Goal: Information Seeking & Learning: Find specific fact

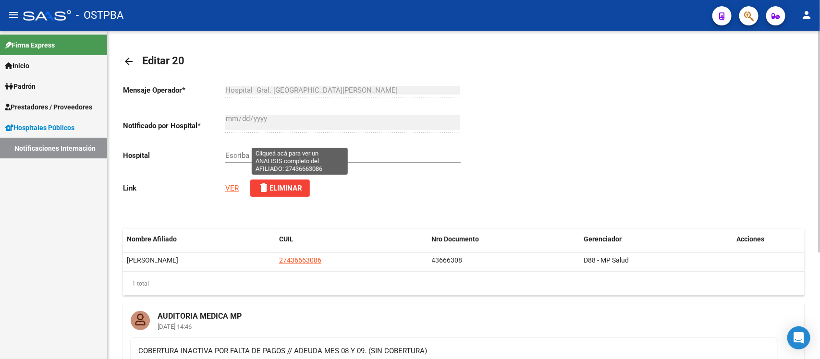
scroll to position [120, 0]
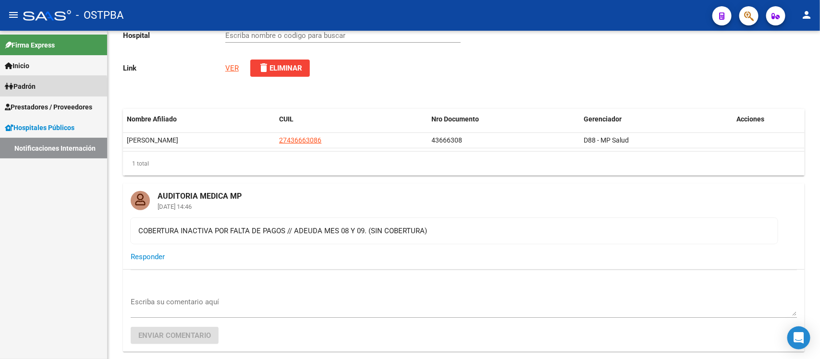
click at [36, 89] on span "Padrón" at bounding box center [20, 86] width 31 height 11
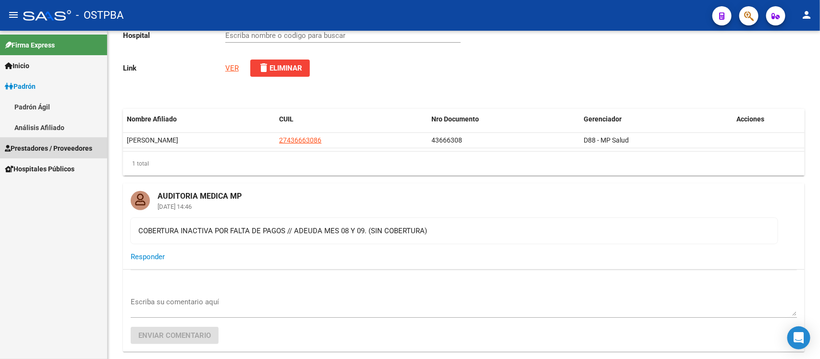
click at [32, 147] on span "Prestadores / Proveedores" at bounding box center [48, 148] width 87 height 11
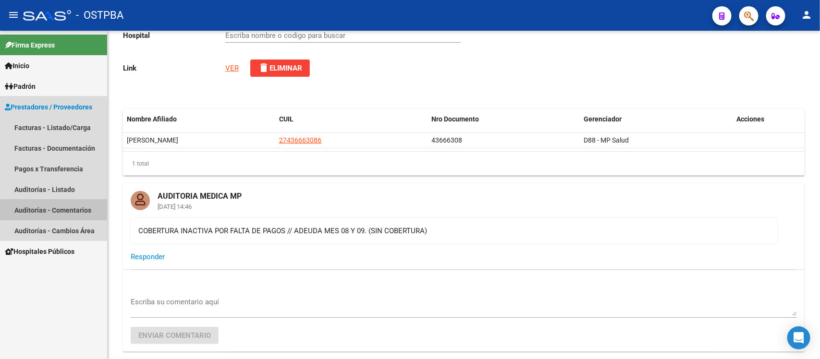
click at [43, 208] on link "Auditorías - Comentarios" at bounding box center [53, 210] width 107 height 21
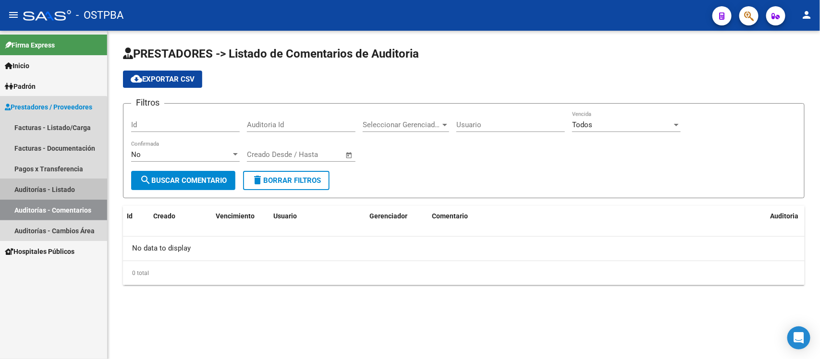
click at [44, 188] on link "Auditorías - Listado" at bounding box center [53, 189] width 107 height 21
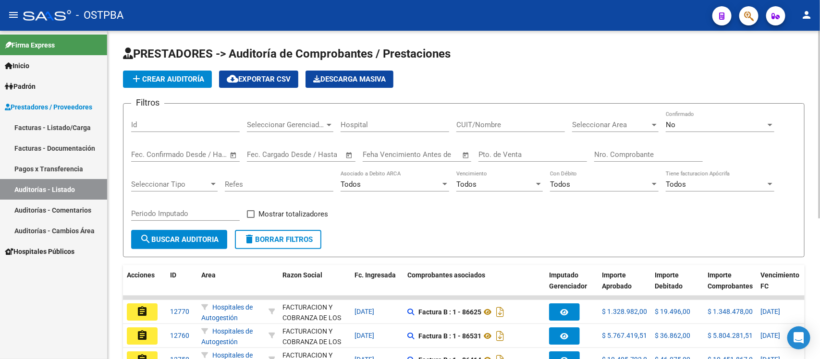
click at [609, 152] on input "Nro. Comprobante" at bounding box center [648, 154] width 109 height 9
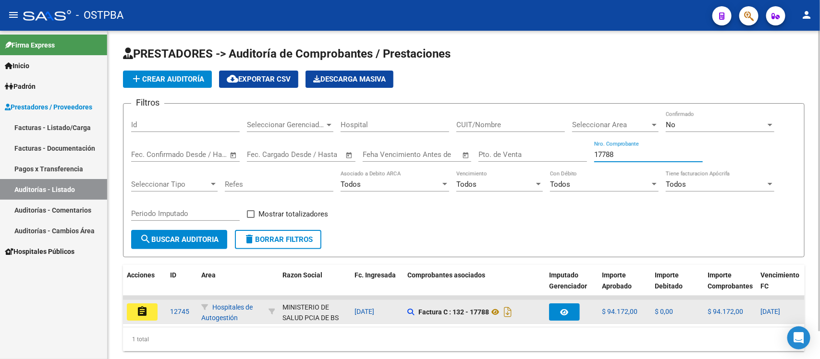
type input "17788"
click at [145, 314] on mat-icon "assignment" at bounding box center [142, 312] width 12 height 12
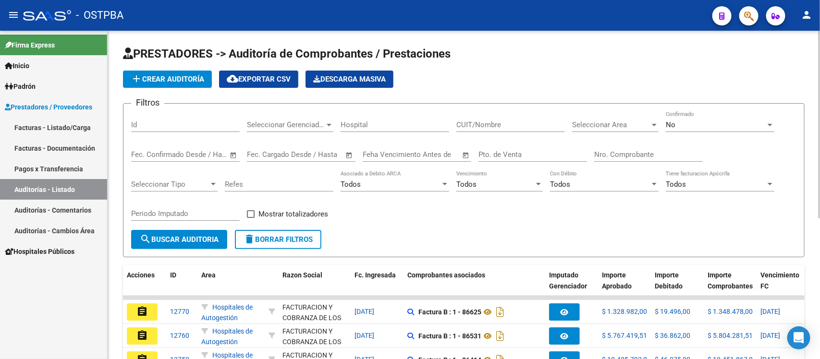
click at [617, 152] on input "Nro. Comprobante" at bounding box center [648, 154] width 109 height 9
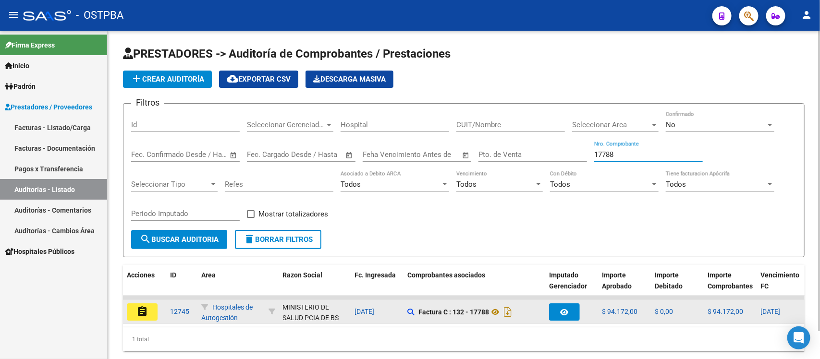
type input "17788"
click at [143, 308] on mat-icon "assignment" at bounding box center [142, 312] width 12 height 12
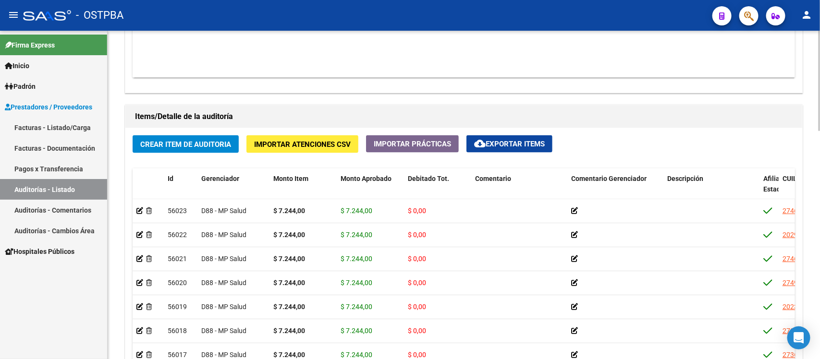
scroll to position [567, 0]
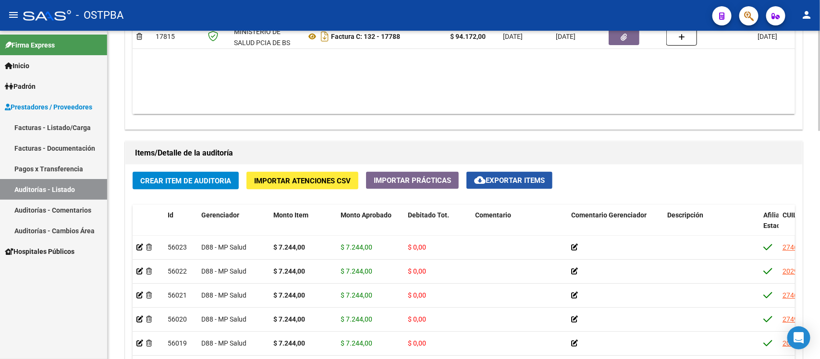
click at [499, 178] on span "cloud_download Exportar Items" at bounding box center [509, 180] width 71 height 9
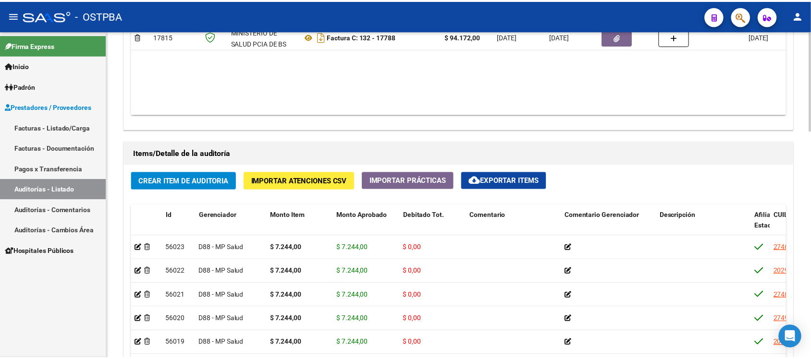
scroll to position [627, 0]
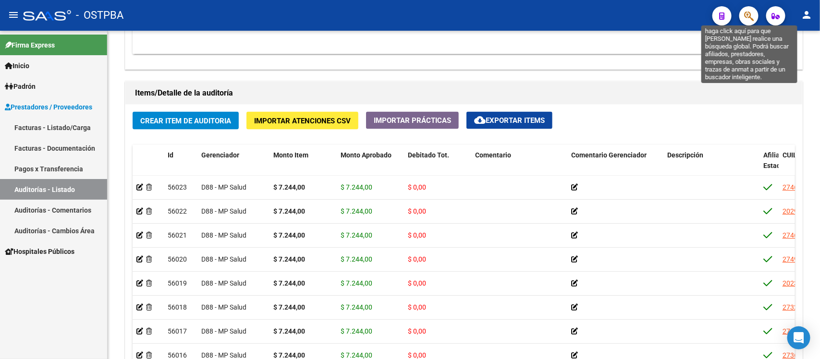
click at [746, 15] on icon "button" at bounding box center [749, 16] width 10 height 11
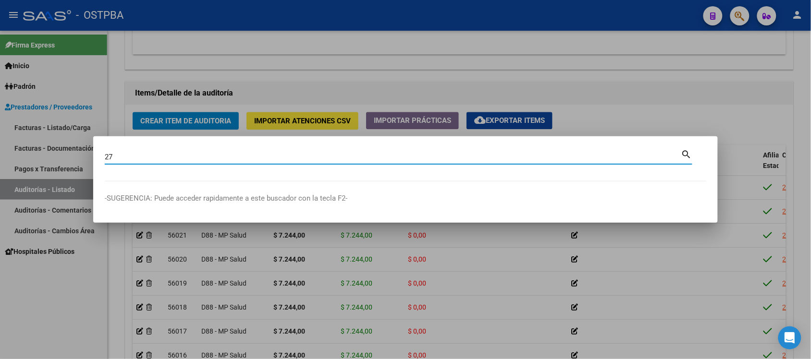
type input "2"
type input "31235303"
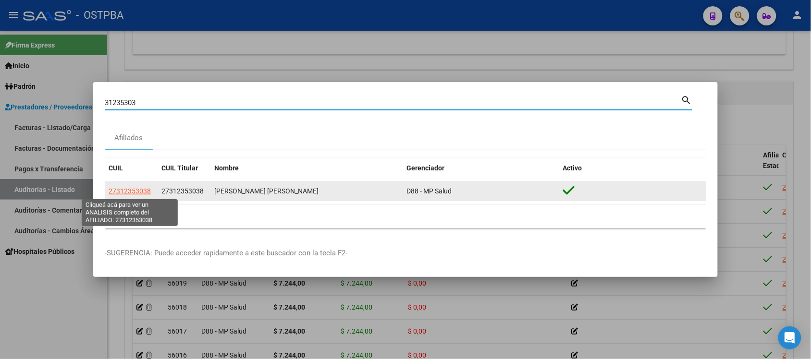
click at [125, 193] on span "27312353038" at bounding box center [130, 191] width 42 height 8
type textarea "27312353038"
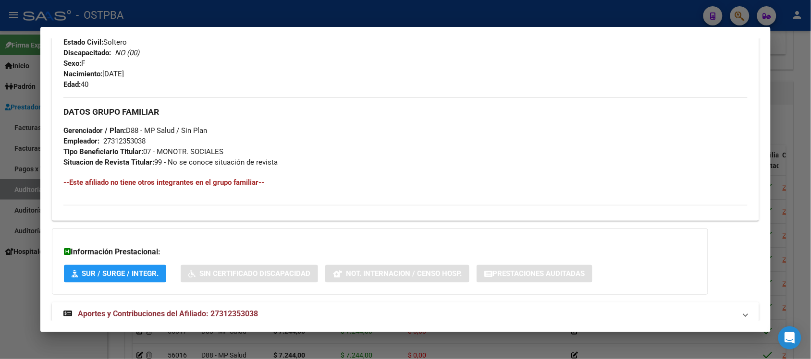
scroll to position [408, 0]
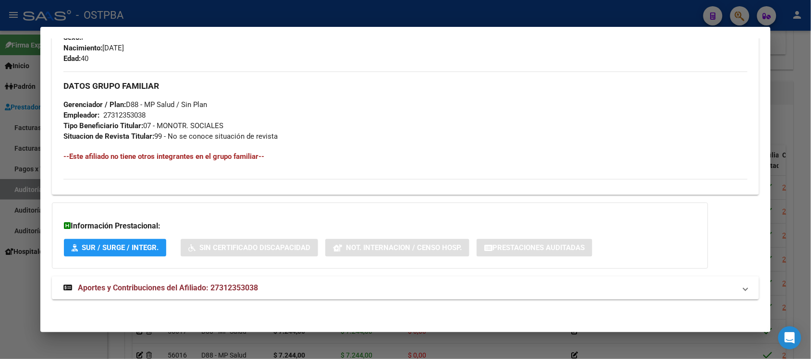
click at [136, 250] on span "SUR / SURGE / INTEGR." at bounding box center [120, 248] width 77 height 9
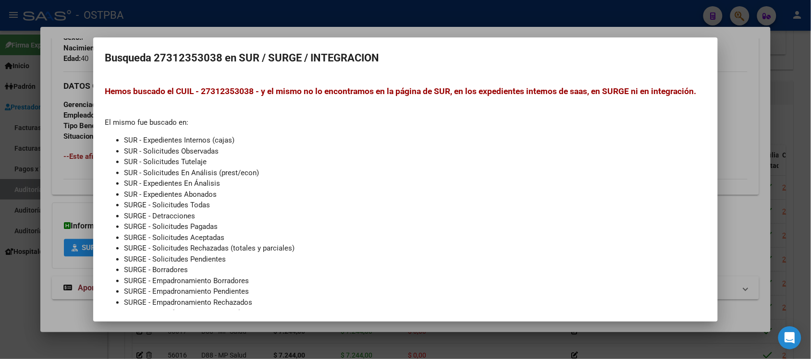
click at [728, 103] on div at bounding box center [405, 179] width 811 height 359
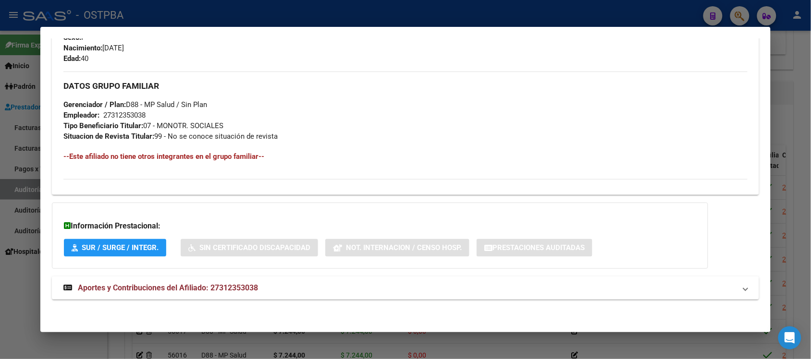
click at [154, 288] on span "Aportes y Contribuciones del Afiliado: 27312353038" at bounding box center [168, 287] width 180 height 9
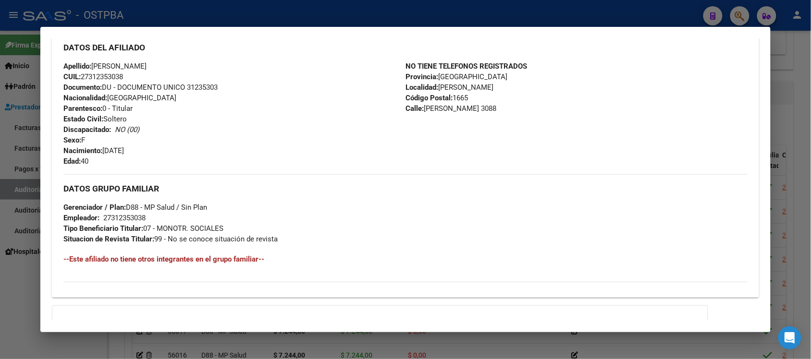
scroll to position [284, 0]
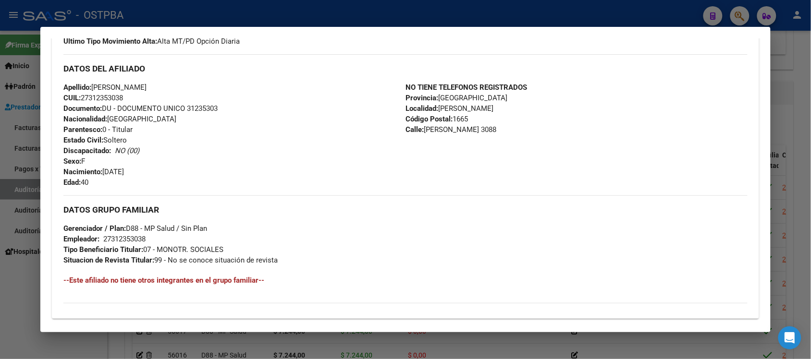
drag, startPoint x: 80, startPoint y: 98, endPoint x: 123, endPoint y: 101, distance: 42.8
click at [123, 101] on span "CUIL: 27312353038" at bounding box center [93, 98] width 60 height 9
copy span "27312353038"
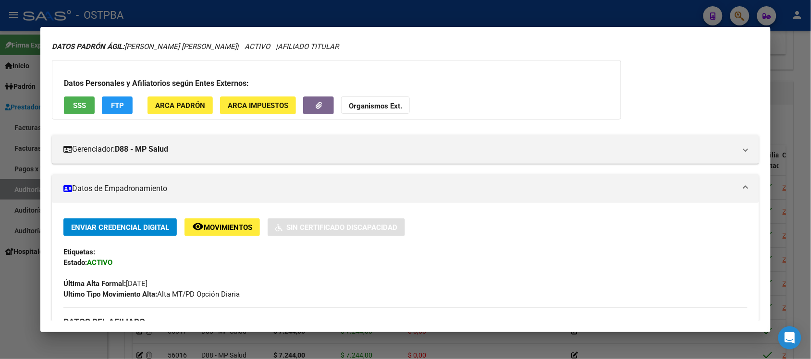
scroll to position [0, 0]
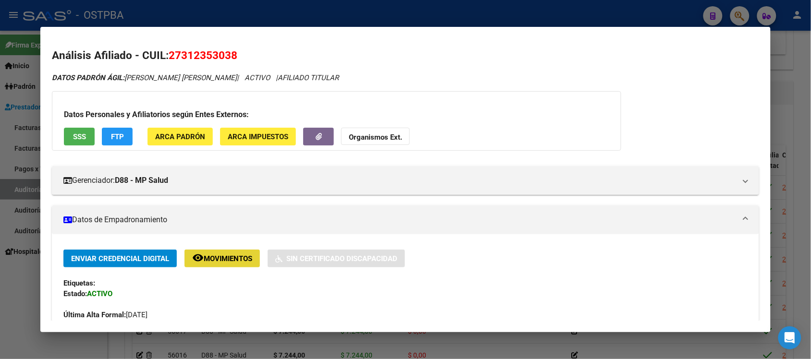
click at [232, 256] on span "Movimientos" at bounding box center [228, 259] width 49 height 9
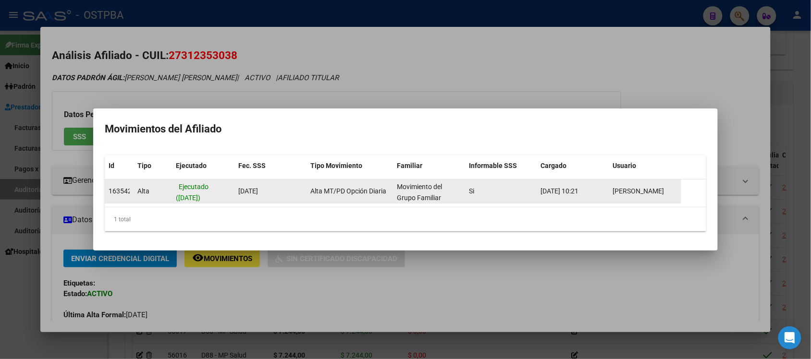
click at [205, 196] on span "Ejecutado ([DATE])" at bounding box center [192, 192] width 33 height 19
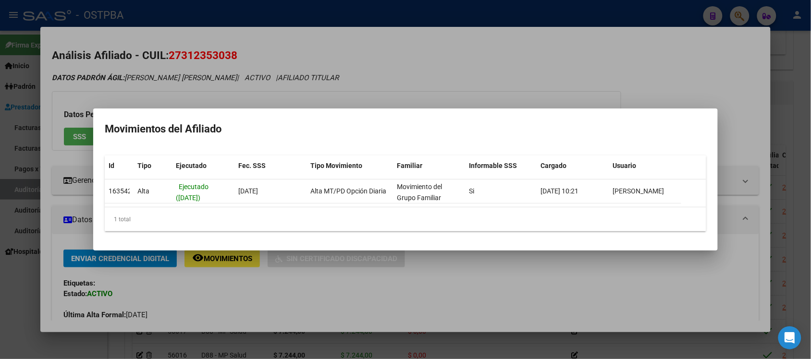
click at [705, 56] on div at bounding box center [405, 179] width 811 height 359
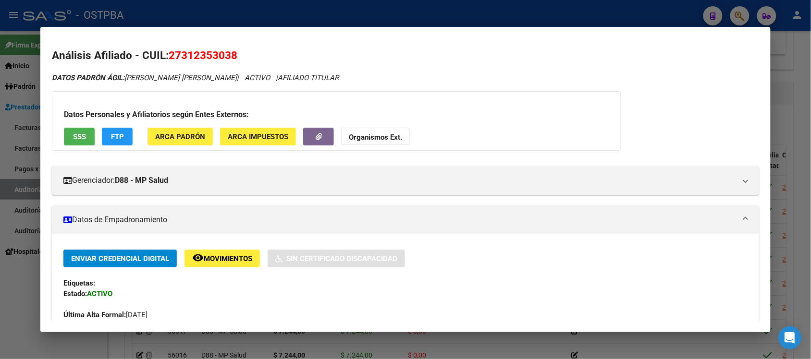
click at [77, 135] on span "SSS" at bounding box center [79, 137] width 13 height 9
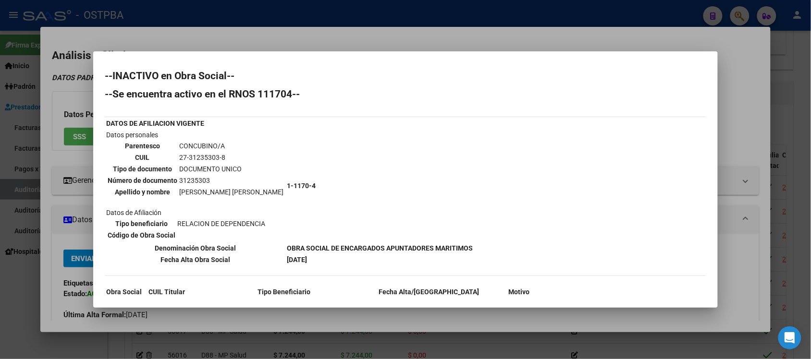
drag, startPoint x: 260, startPoint y: 237, endPoint x: 367, endPoint y: 249, distance: 108.3
click at [367, 249] on tbody "DATOS DE AFILIACION VIGENTE Datos personales Parentesco CONCUBINO/A CUIL 27-312…" at bounding box center [289, 191] width 367 height 147
drag, startPoint x: 171, startPoint y: 146, endPoint x: 231, endPoint y: 148, distance: 59.1
click at [231, 148] on tr "Parentesco CONCUBINO/A" at bounding box center [195, 146] width 177 height 11
drag, startPoint x: 180, startPoint y: 159, endPoint x: 229, endPoint y: 159, distance: 48.5
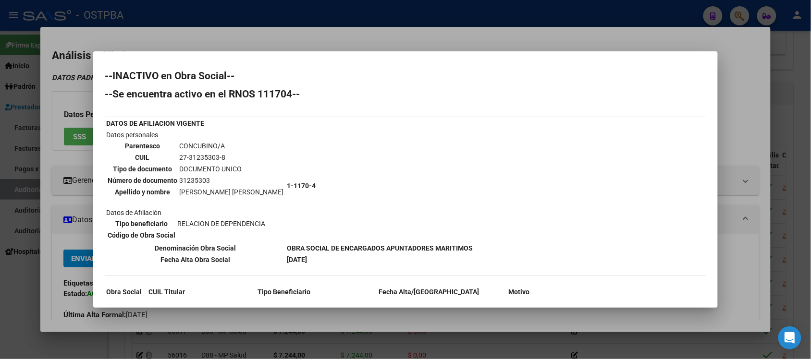
click at [229, 159] on td "27-31235303-8" at bounding box center [231, 157] width 105 height 11
drag, startPoint x: 199, startPoint y: 161, endPoint x: 176, endPoint y: 161, distance: 23.1
click at [198, 161] on td "27-31235303-8" at bounding box center [231, 157] width 105 height 11
click at [179, 157] on td "27-31235303-8" at bounding box center [231, 157] width 105 height 11
drag, startPoint x: 176, startPoint y: 157, endPoint x: 225, endPoint y: 155, distance: 48.5
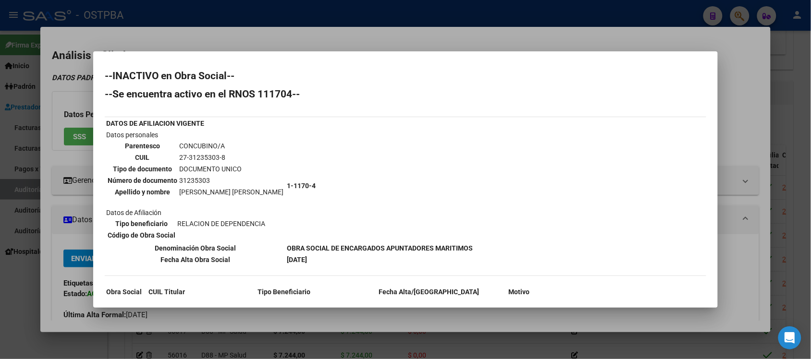
click at [225, 155] on td "27-31235303-8" at bounding box center [231, 157] width 105 height 11
copy td "27-31235303-8"
click at [737, 92] on div at bounding box center [405, 179] width 811 height 359
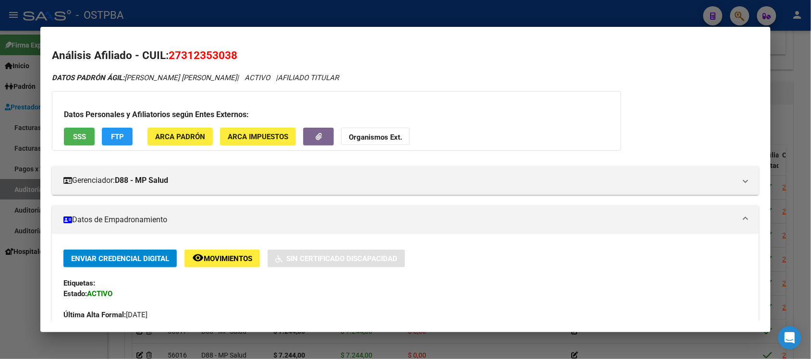
click at [120, 142] on button "FTP" at bounding box center [117, 137] width 31 height 18
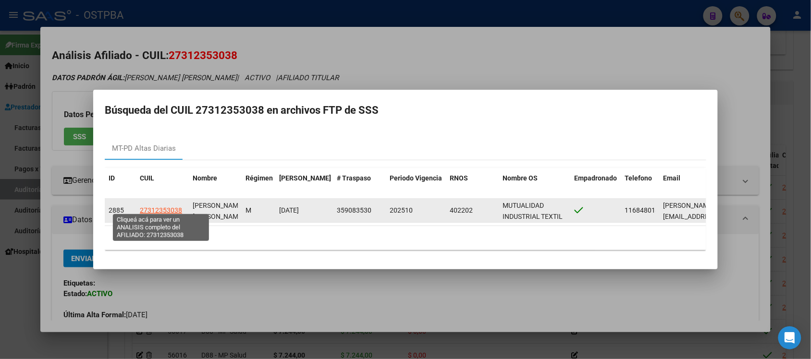
click at [172, 207] on span "27312353038" at bounding box center [161, 211] width 42 height 8
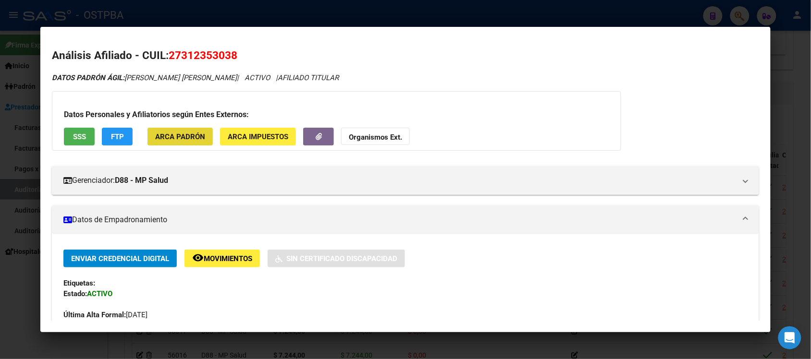
click at [168, 141] on button "ARCA Padrón" at bounding box center [179, 137] width 65 height 18
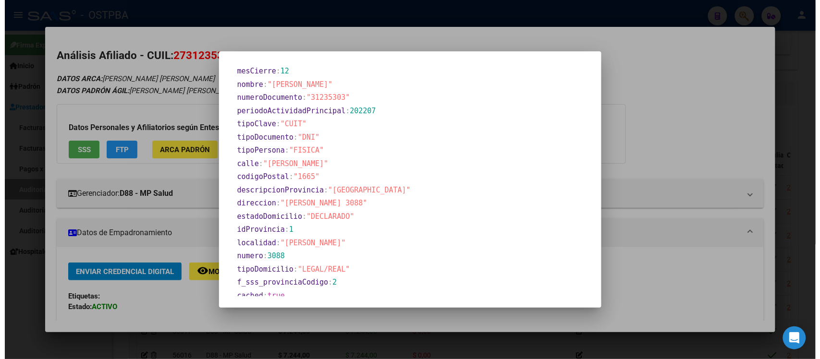
scroll to position [396, 0]
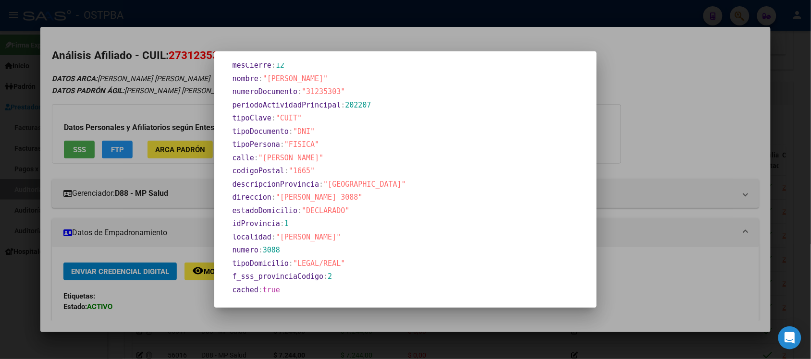
click at [653, 158] on div at bounding box center [405, 179] width 811 height 359
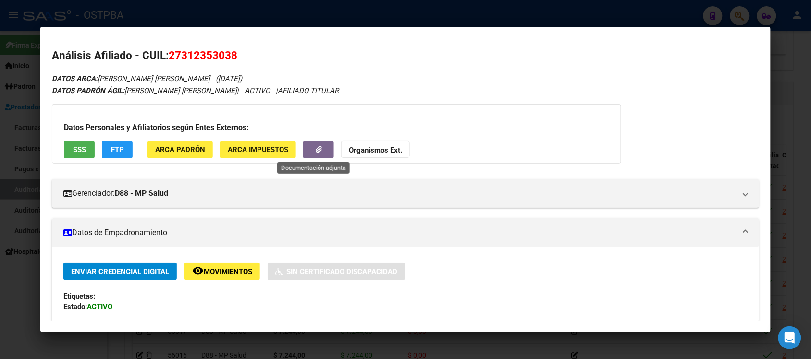
click at [326, 150] on button "button" at bounding box center [318, 150] width 31 height 18
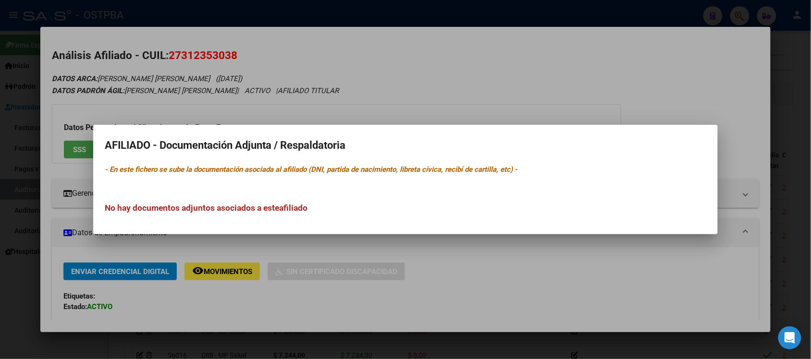
click at [565, 85] on div at bounding box center [405, 179] width 811 height 359
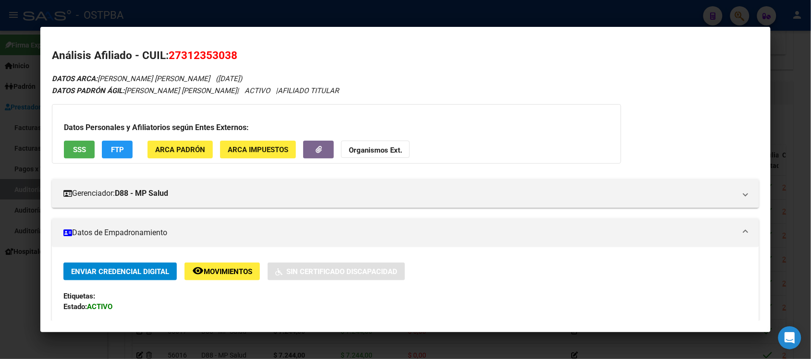
click at [804, 25] on div at bounding box center [405, 179] width 811 height 359
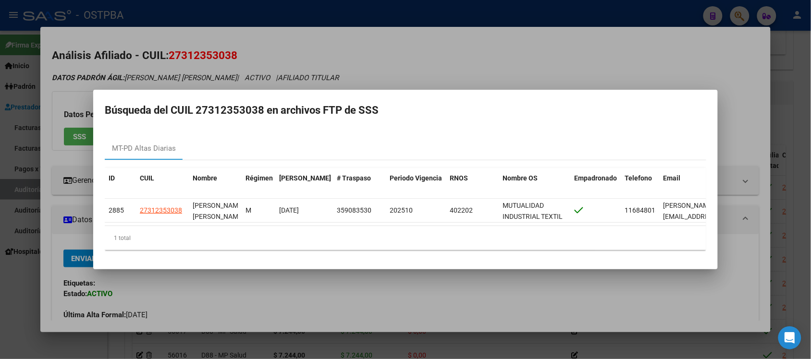
click at [612, 40] on div at bounding box center [405, 179] width 811 height 359
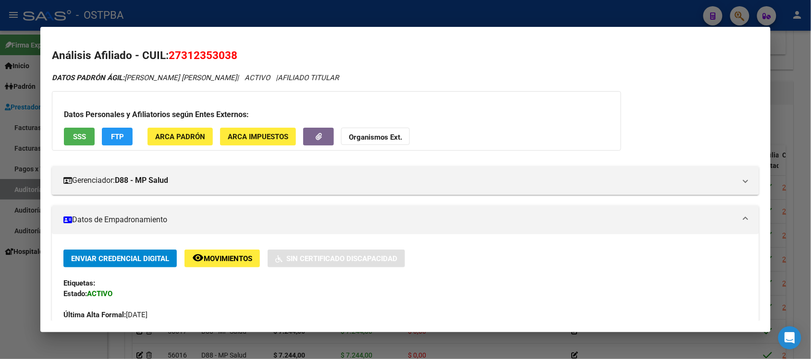
click at [351, 138] on strong "Organismos Ext." at bounding box center [375, 137] width 53 height 9
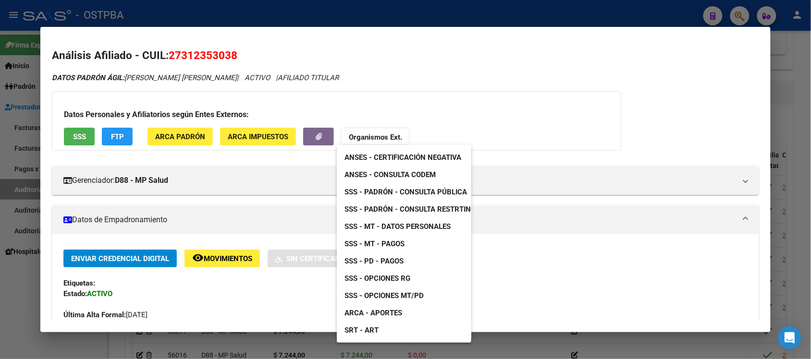
click at [597, 123] on div at bounding box center [405, 179] width 811 height 359
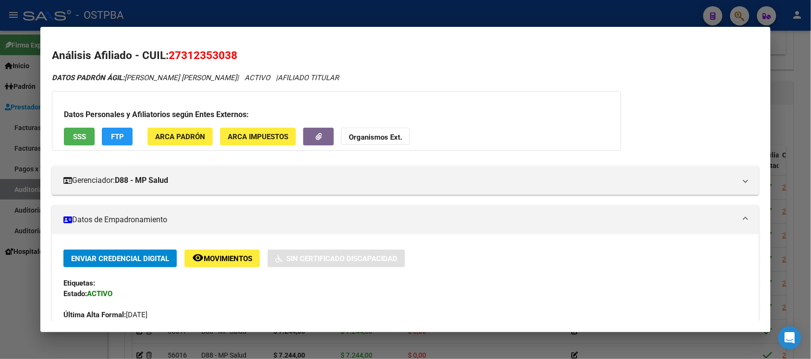
click at [30, 10] on div at bounding box center [405, 179] width 811 height 359
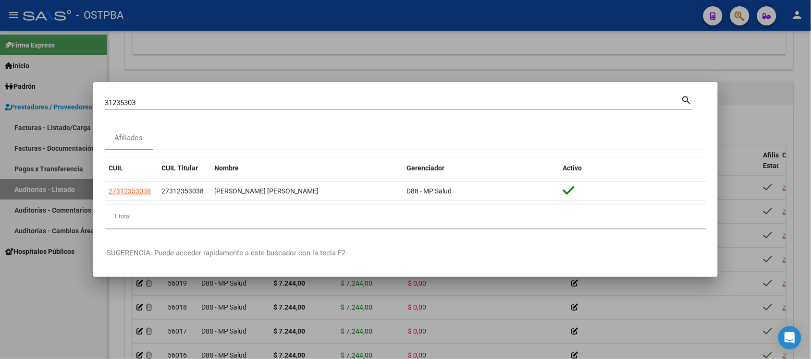
click at [735, 124] on div at bounding box center [405, 179] width 811 height 359
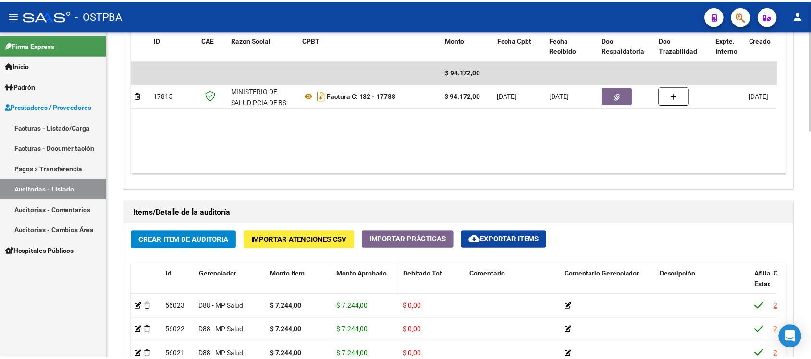
scroll to position [447, 0]
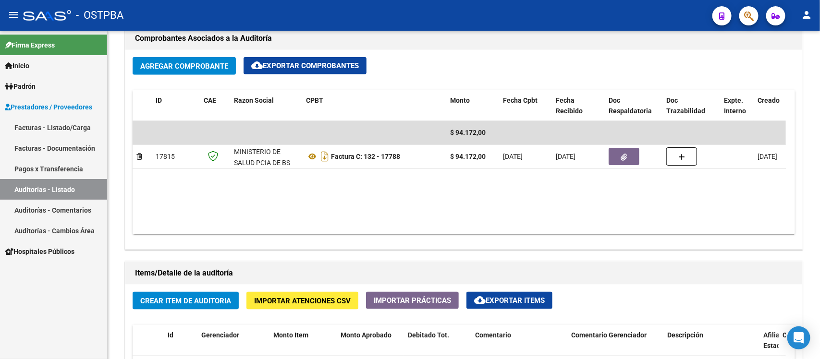
click at [751, 20] on icon "button" at bounding box center [749, 16] width 10 height 11
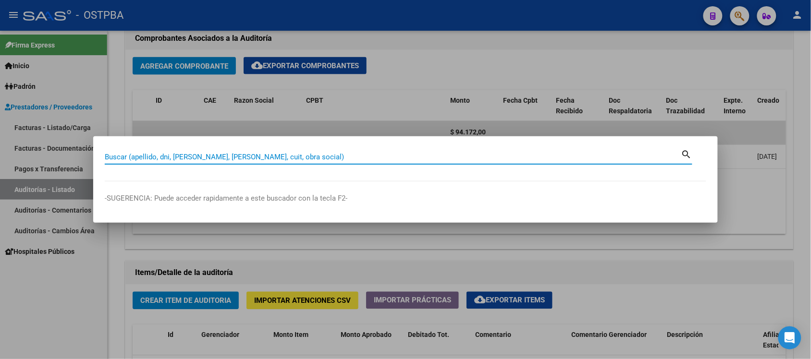
paste input "31295303"
type input "31295303"
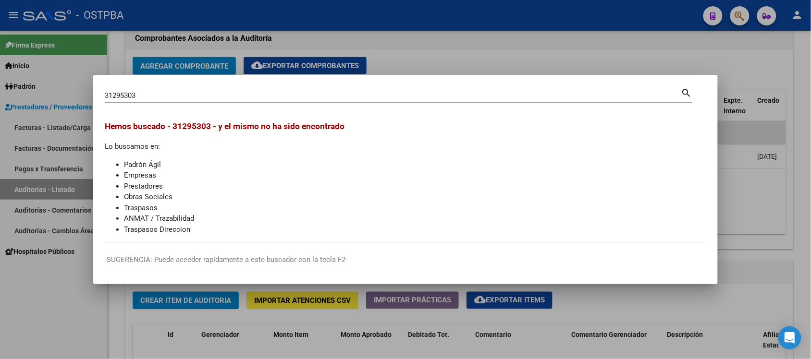
click at [439, 44] on div at bounding box center [405, 179] width 811 height 359
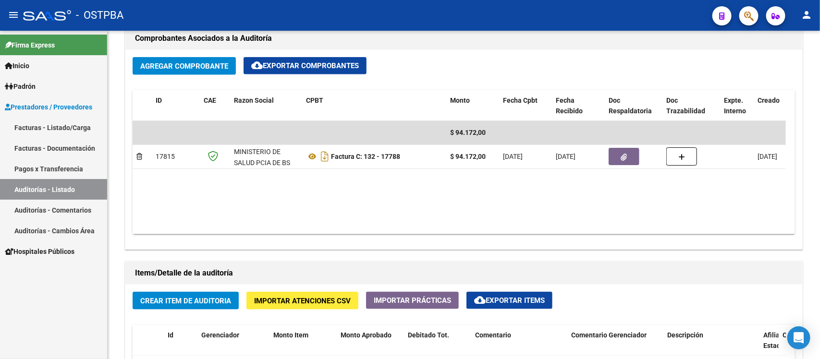
click at [748, 8] on span "button" at bounding box center [749, 16] width 10 height 20
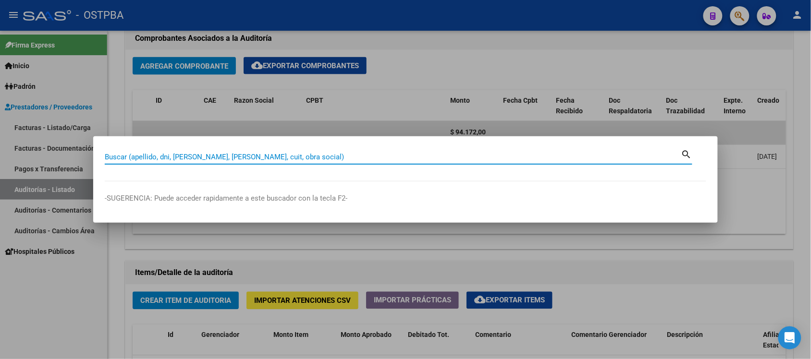
paste input "27312353038"
type input "27312353038"
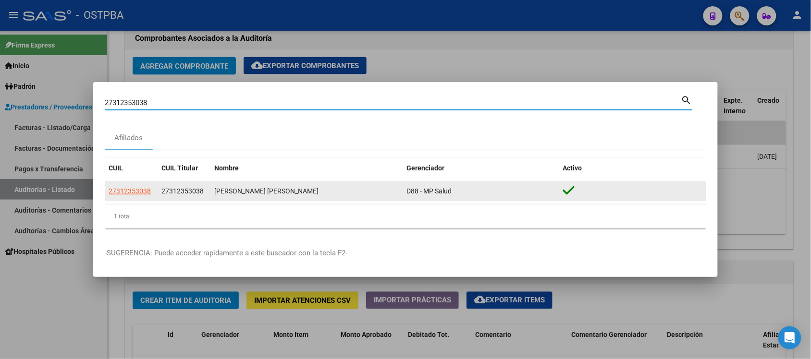
click at [131, 196] on app-link-go-to "27312353038" at bounding box center [130, 191] width 42 height 11
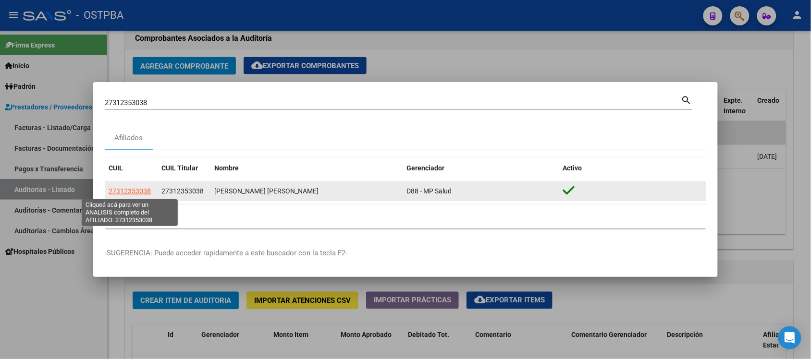
click at [131, 193] on span "27312353038" at bounding box center [130, 191] width 42 height 8
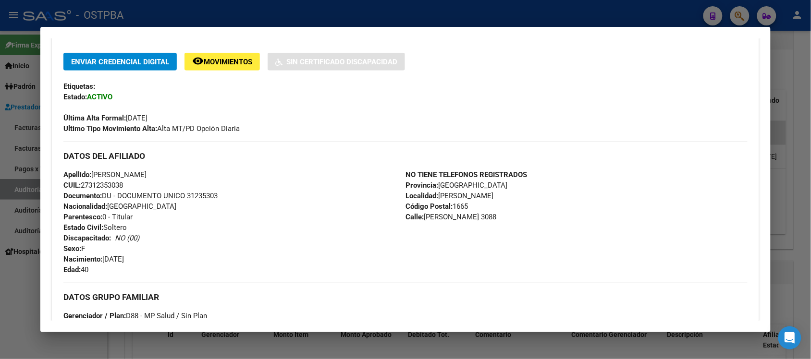
scroll to position [168, 0]
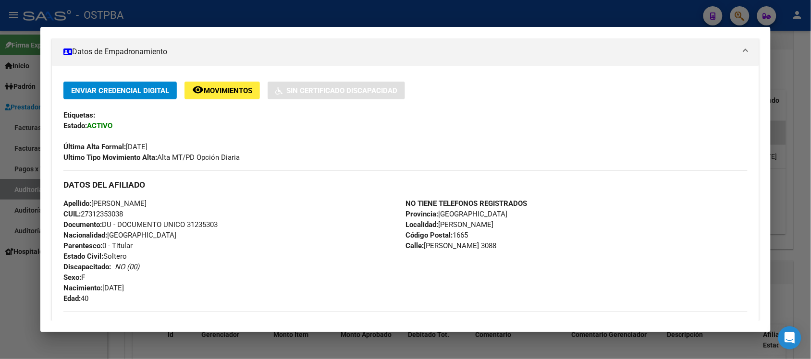
drag, startPoint x: 77, startPoint y: 214, endPoint x: 123, endPoint y: 212, distance: 46.1
click at [123, 212] on div "Apellido: [PERSON_NAME] CUIL: 27312353038 Documento: DU - DOCUMENTO UNICO 31235…" at bounding box center [234, 251] width 342 height 106
copy span "27312353038"
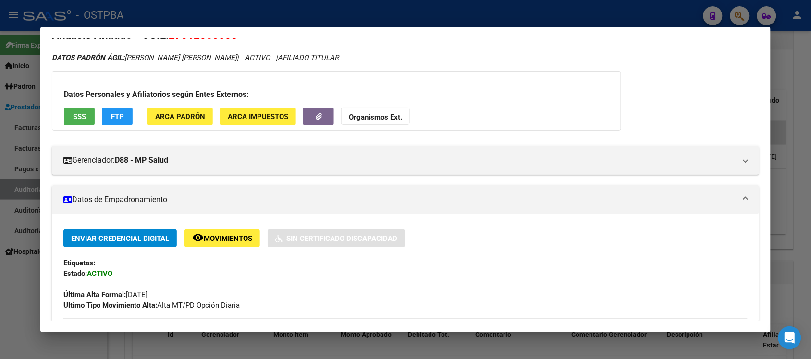
scroll to position [0, 0]
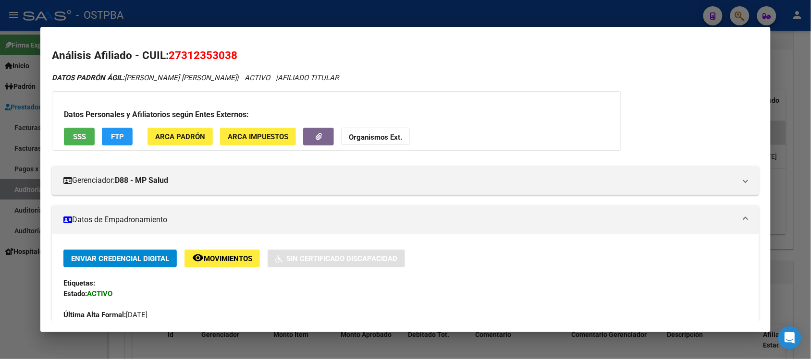
click at [77, 135] on span "SSS" at bounding box center [79, 137] width 13 height 9
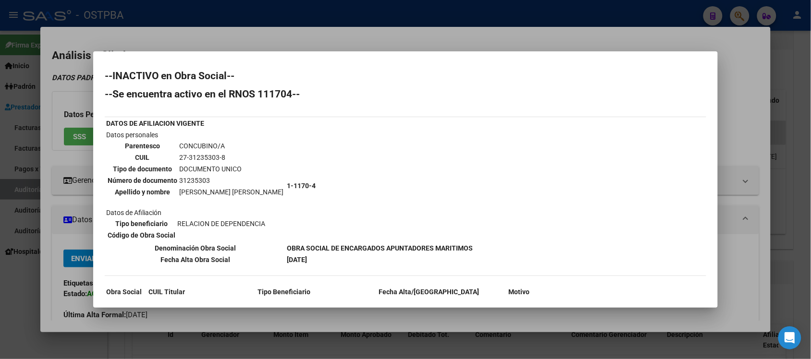
click at [744, 156] on div at bounding box center [405, 179] width 811 height 359
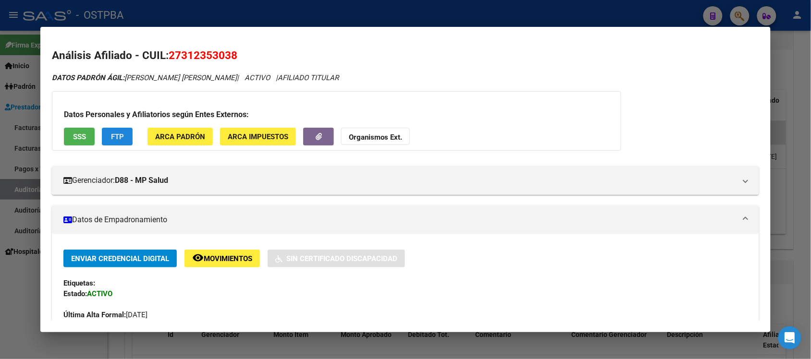
click at [102, 133] on button "FTP" at bounding box center [117, 137] width 31 height 18
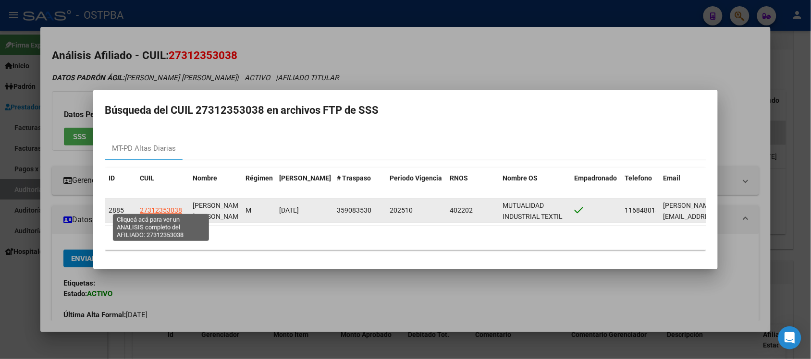
click at [159, 207] on span "27312353038" at bounding box center [161, 211] width 42 height 8
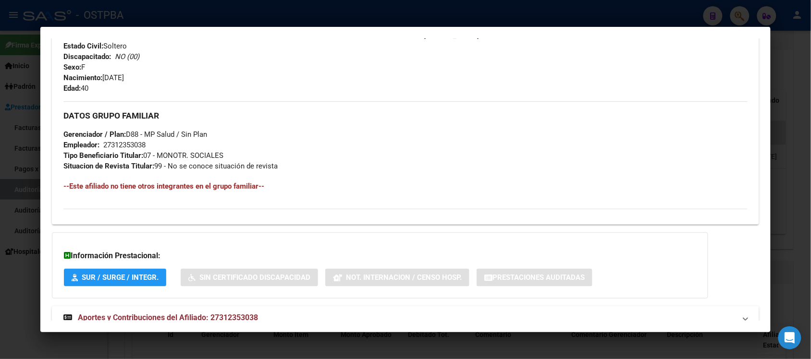
scroll to position [408, 0]
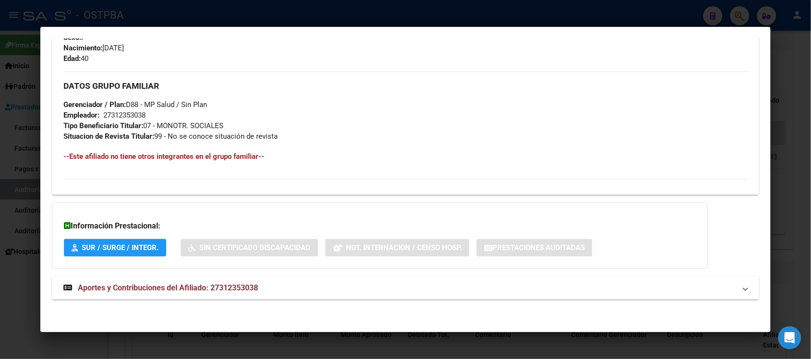
drag, startPoint x: 207, startPoint y: 287, endPoint x: 255, endPoint y: 292, distance: 47.8
click at [255, 292] on span "Aportes y Contribuciones del Afiliado: 27312353038" at bounding box center [168, 287] width 180 height 9
copy span "27312353038"
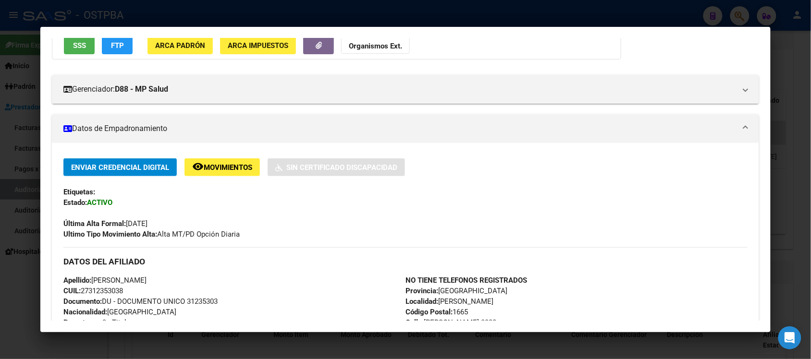
scroll to position [60, 0]
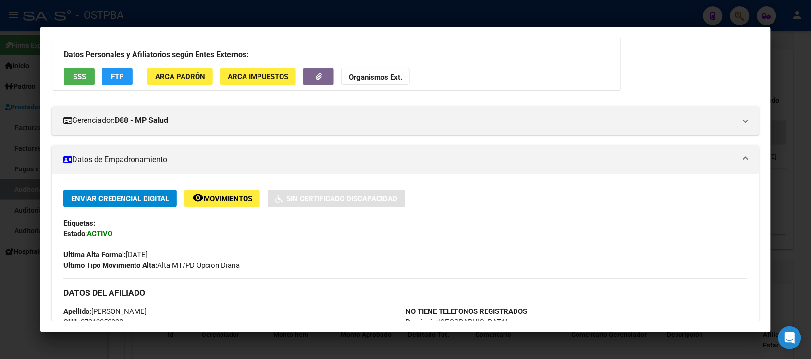
click at [76, 75] on span "SSS" at bounding box center [79, 77] width 13 height 9
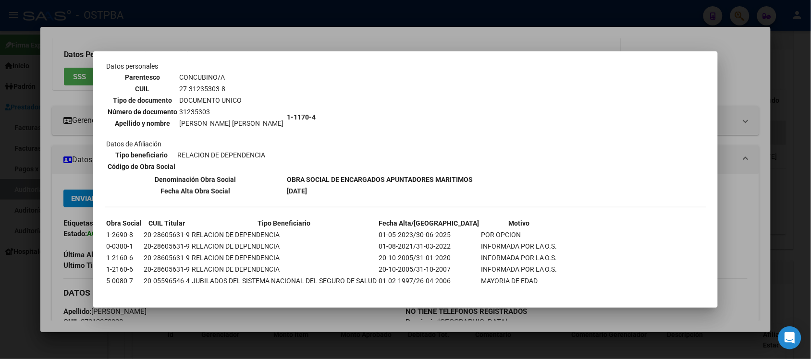
scroll to position [72, 0]
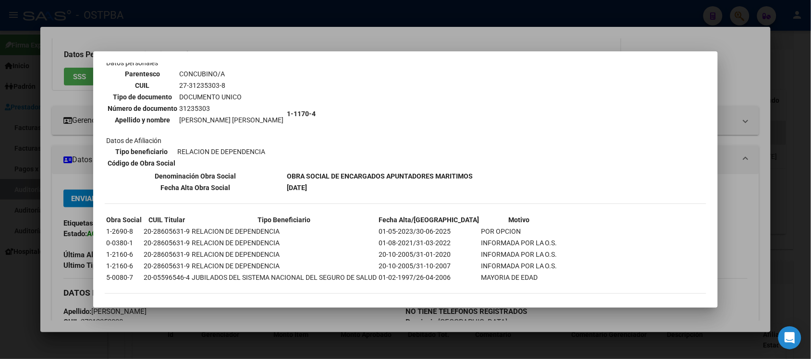
click at [743, 82] on div at bounding box center [405, 179] width 811 height 359
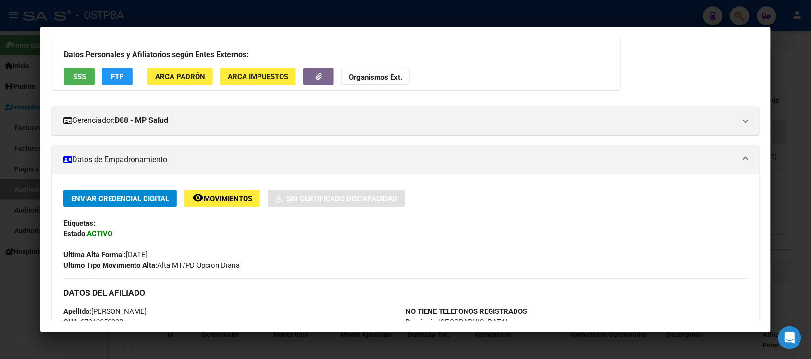
click at [231, 197] on span "Movimientos" at bounding box center [228, 199] width 49 height 9
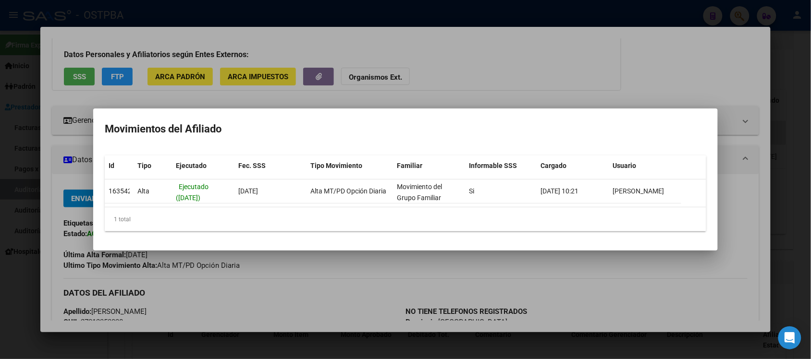
click at [131, 217] on div "1 total" at bounding box center [405, 220] width 601 height 24
click at [248, 234] on mat-dialog-content "Id Tipo Ejecutado Fec. SSS Tipo Movimiento Familiar Informable SSS Cargado Usua…" at bounding box center [405, 193] width 624 height 91
click at [659, 83] on div at bounding box center [405, 179] width 811 height 359
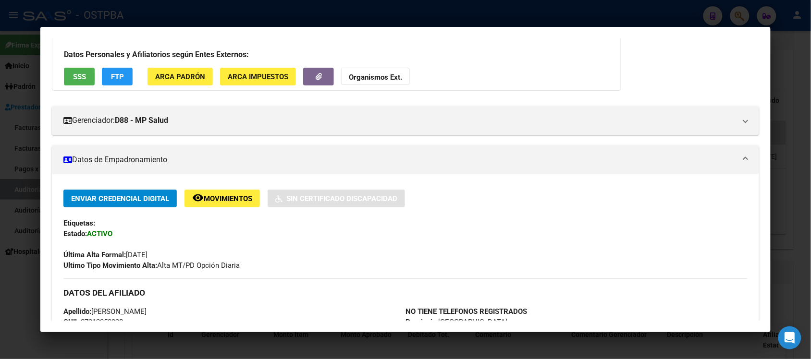
click at [155, 74] on span "ARCA Padrón" at bounding box center [180, 77] width 50 height 9
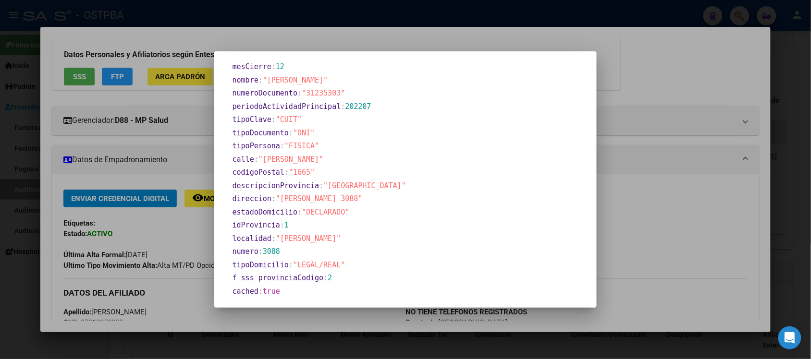
scroll to position [396, 0]
click at [645, 90] on div at bounding box center [405, 179] width 811 height 359
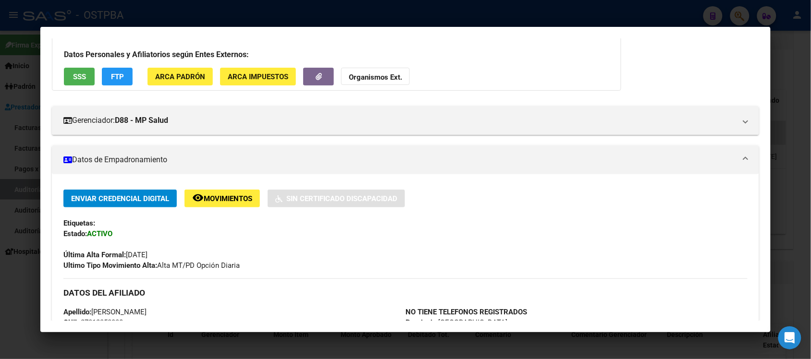
click at [208, 200] on span "Movimientos" at bounding box center [228, 199] width 49 height 9
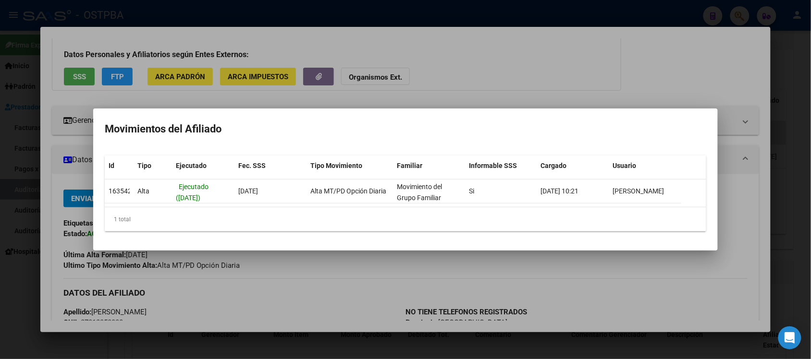
click at [591, 57] on div at bounding box center [405, 179] width 811 height 359
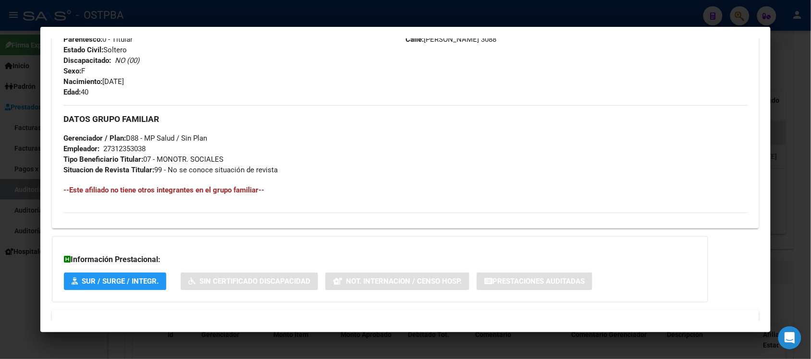
scroll to position [433, 0]
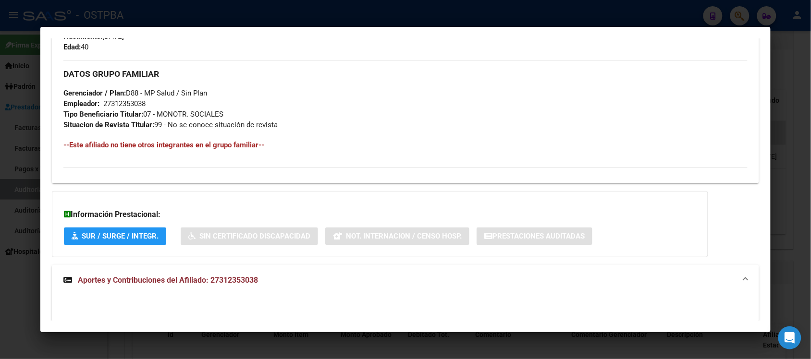
click at [94, 238] on span "SUR / SURGE / INTEGR." at bounding box center [120, 236] width 77 height 9
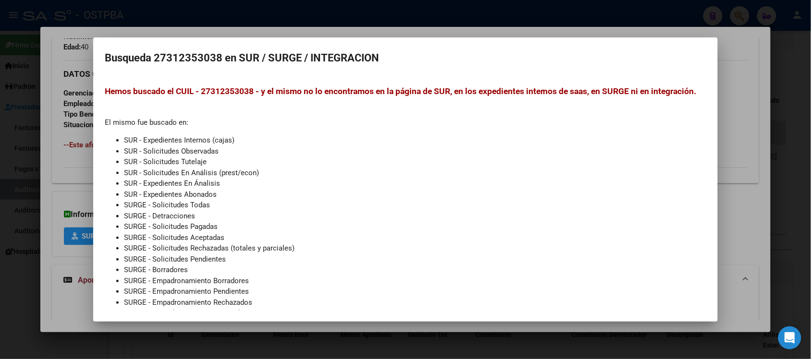
click at [745, 104] on div at bounding box center [405, 179] width 811 height 359
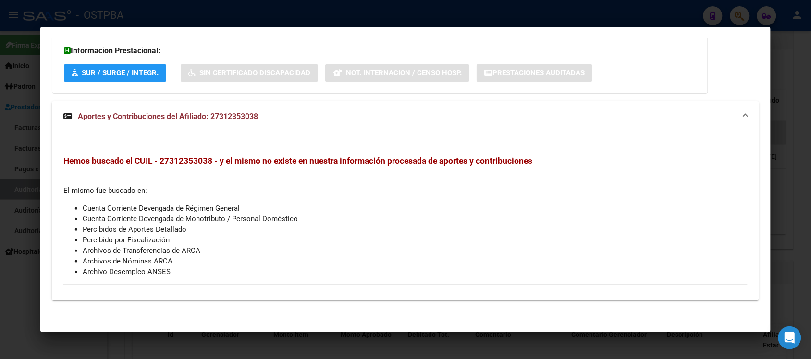
scroll to position [598, 0]
click at [514, 121] on mat-expansion-panel-header "Aportes y Contribuciones del Afiliado: 27312353038" at bounding box center [405, 115] width 707 height 31
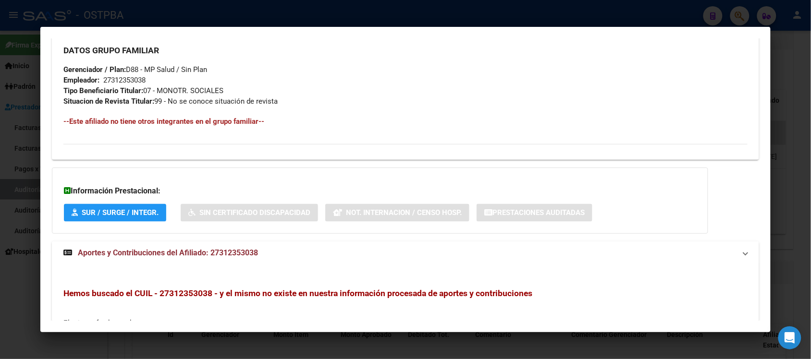
scroll to position [421, 0]
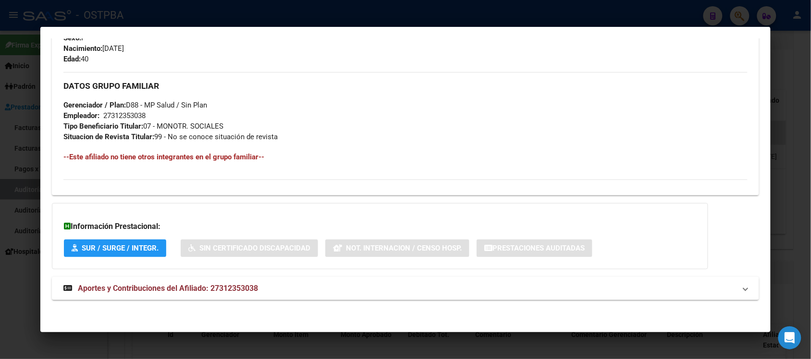
click at [798, 83] on div at bounding box center [405, 179] width 811 height 359
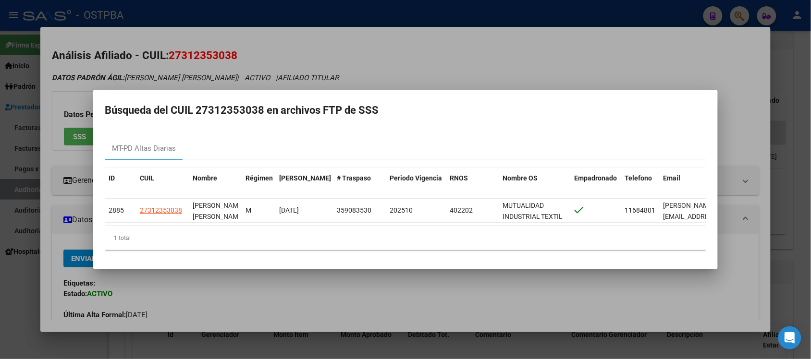
click at [555, 55] on div at bounding box center [405, 179] width 811 height 359
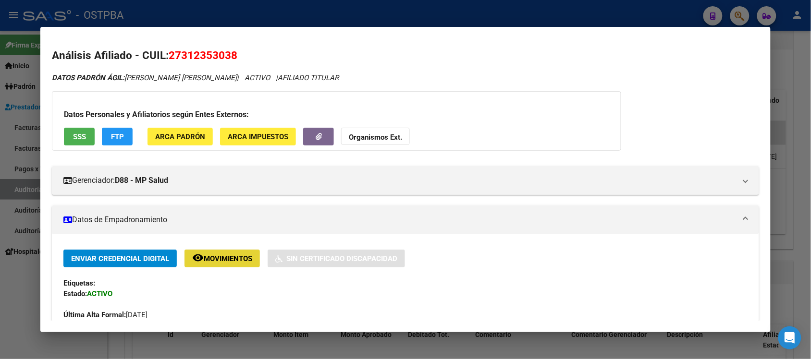
click at [243, 253] on button "remove_red_eye Movimientos" at bounding box center [221, 259] width 75 height 18
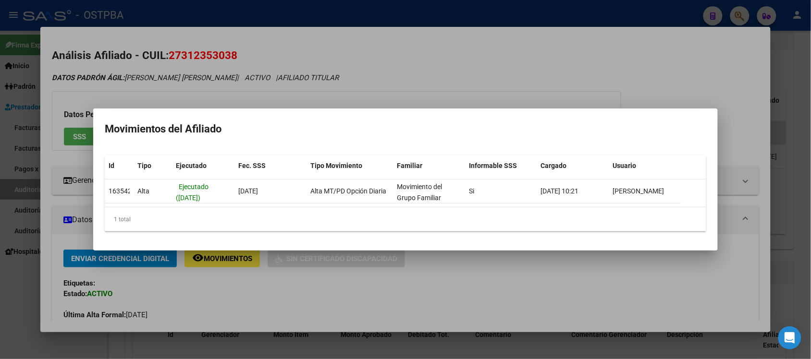
click at [293, 85] on div at bounding box center [405, 179] width 811 height 359
